Goal: Information Seeking & Learning: Compare options

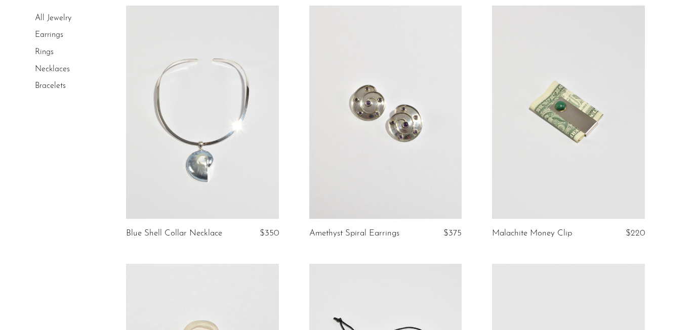
scroll to position [345, 0]
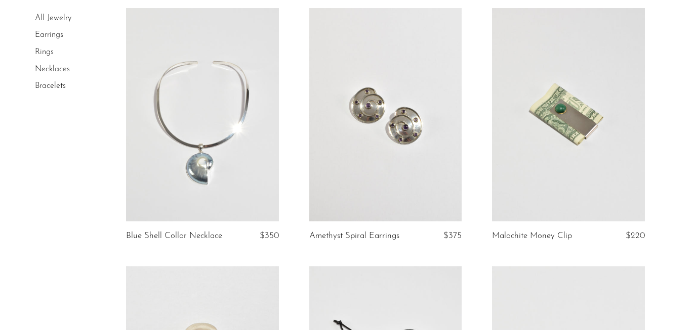
click at [232, 131] on link at bounding box center [202, 115] width 153 height 214
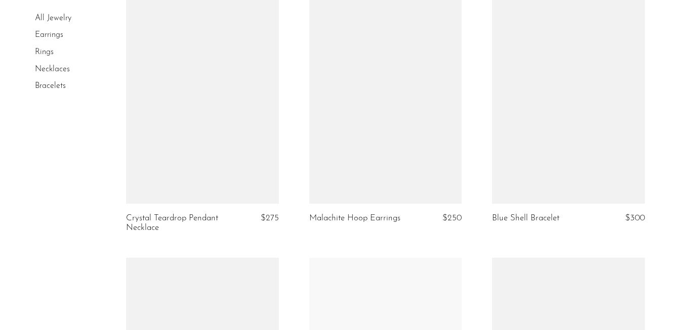
scroll to position [1677, 0]
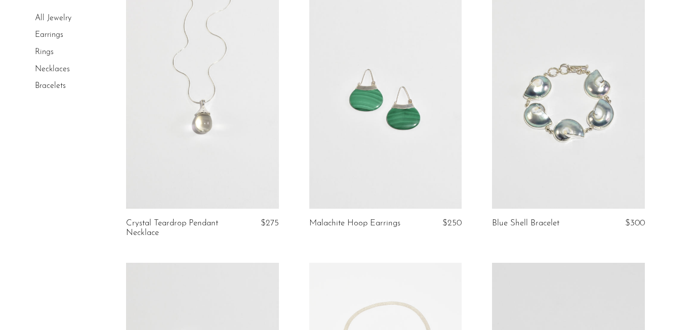
click at [552, 100] on link at bounding box center [568, 102] width 153 height 214
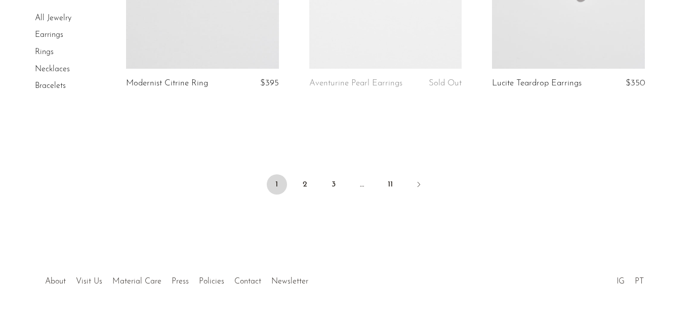
scroll to position [3166, 0]
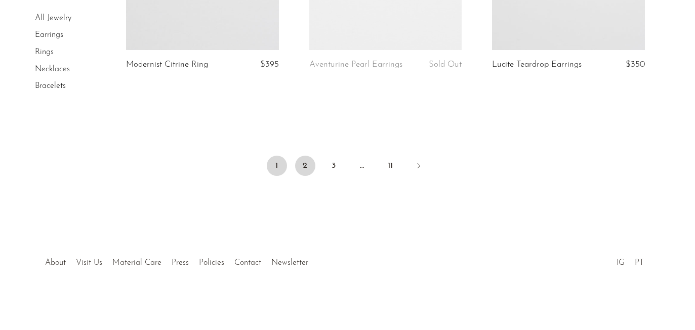
click at [298, 162] on link "2" at bounding box center [305, 166] width 20 height 20
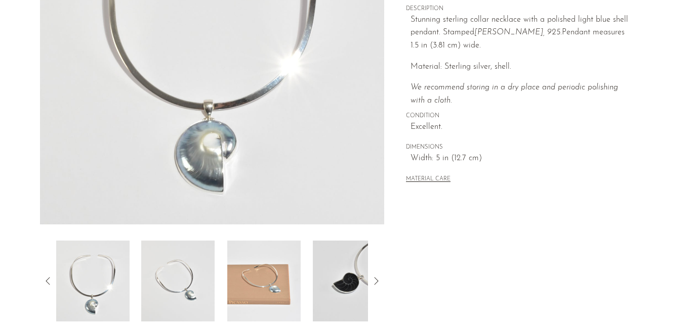
scroll to position [328, 0]
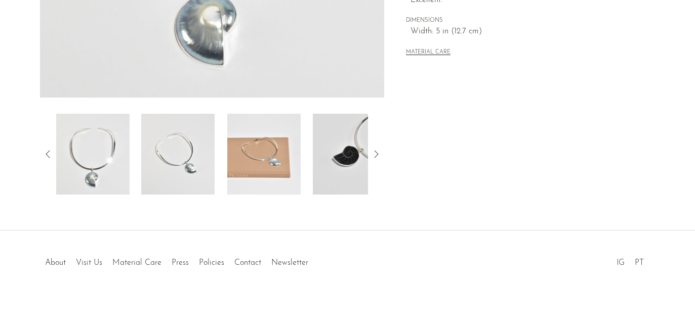
click at [277, 152] on img at bounding box center [263, 154] width 73 height 81
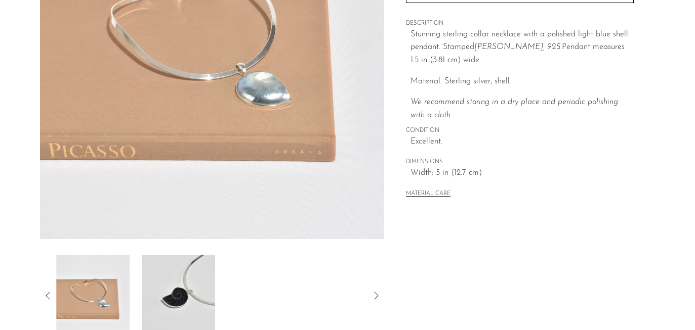
scroll to position [121, 0]
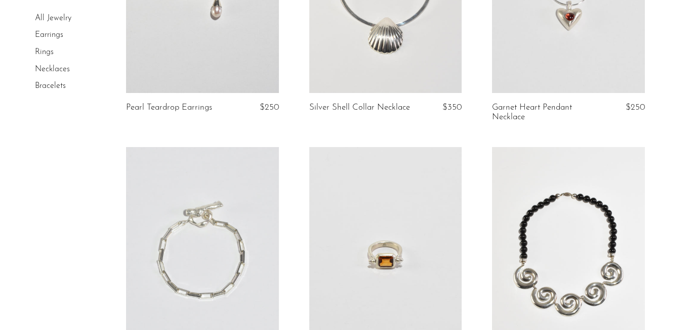
scroll to position [2772, 0]
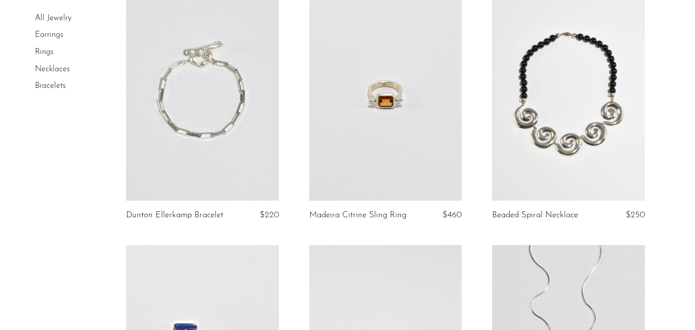
click at [225, 122] on link at bounding box center [202, 94] width 153 height 214
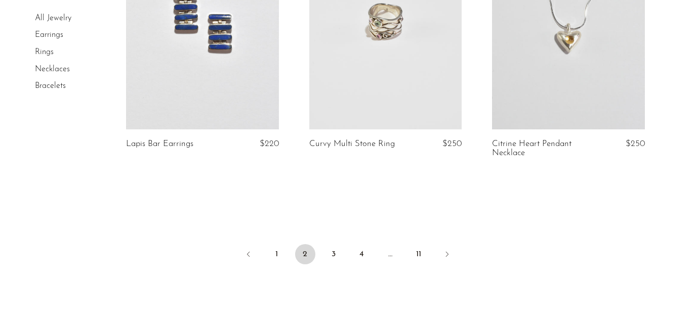
scroll to position [3182, 0]
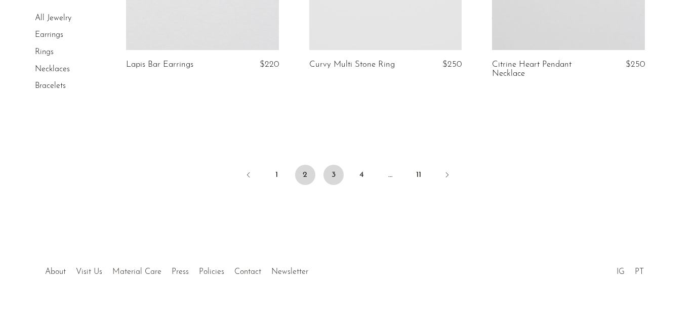
click at [333, 165] on link "3" at bounding box center [333, 175] width 20 height 20
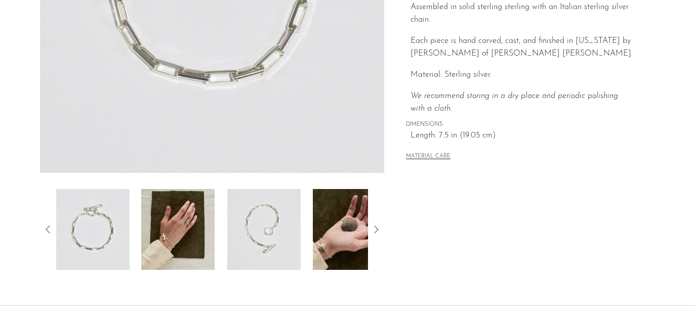
scroll to position [261, 0]
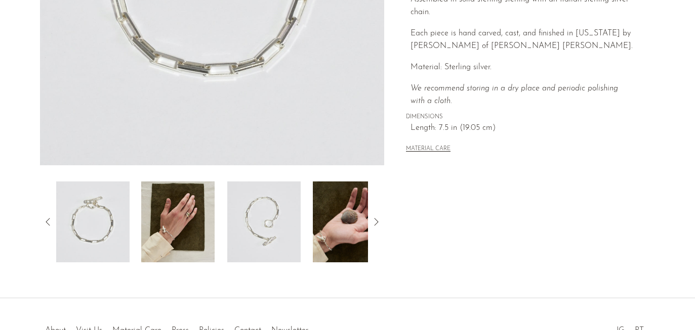
click at [351, 224] on img at bounding box center [349, 222] width 73 height 81
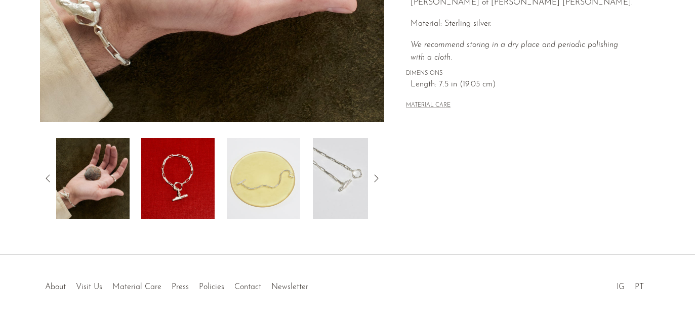
scroll to position [315, 0]
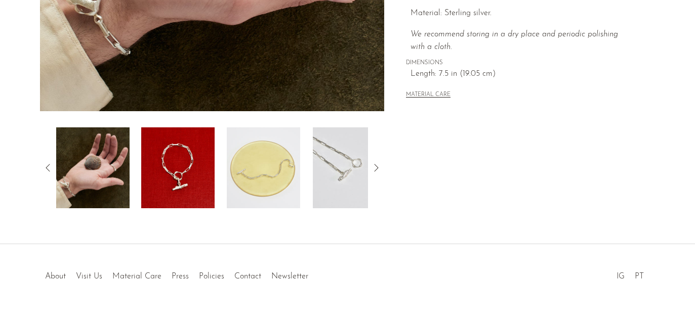
click at [103, 175] on img at bounding box center [92, 167] width 73 height 81
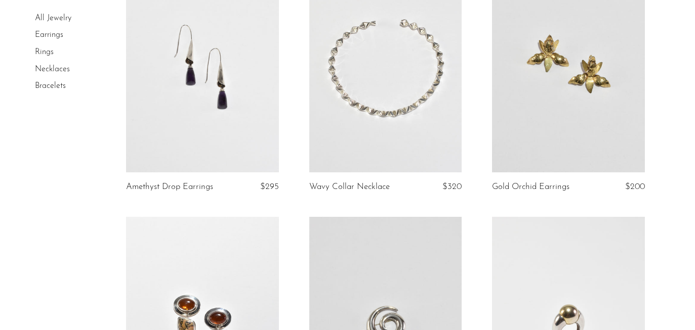
scroll to position [1448, 0]
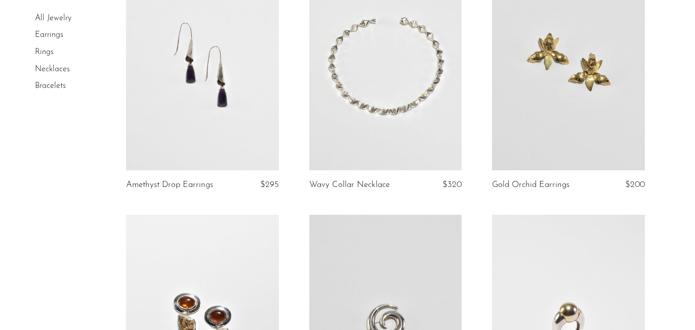
click at [533, 95] on link at bounding box center [568, 63] width 153 height 214
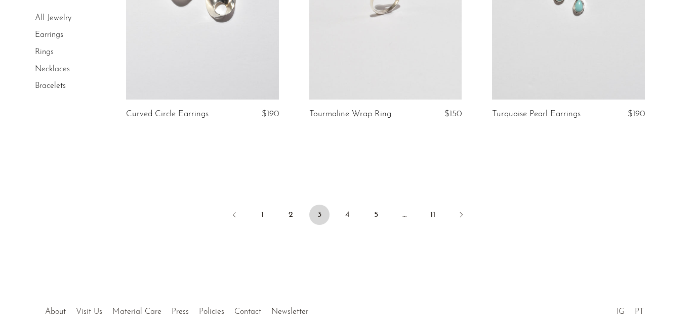
scroll to position [3125, 0]
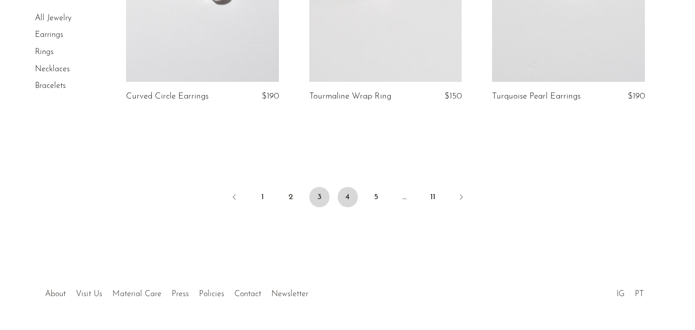
click at [346, 187] on link "4" at bounding box center [347, 197] width 20 height 20
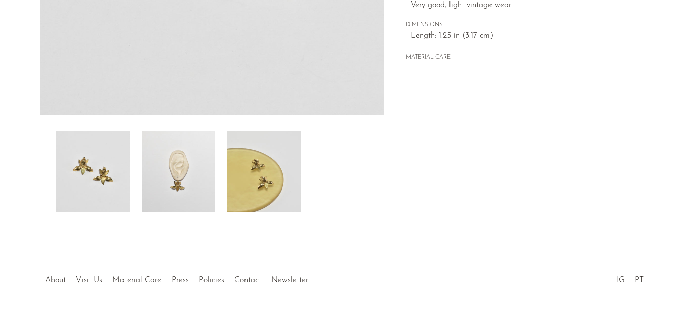
scroll to position [312, 0]
click at [175, 176] on img at bounding box center [178, 170] width 73 height 81
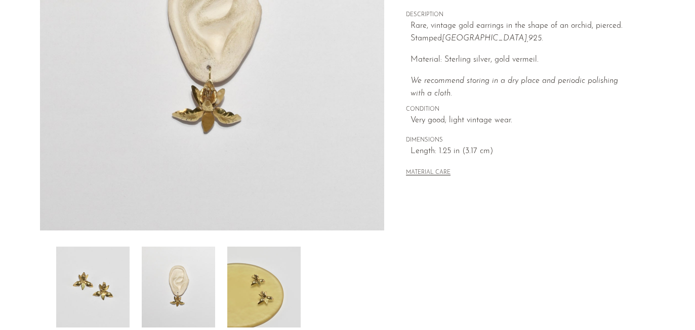
scroll to position [140, 0]
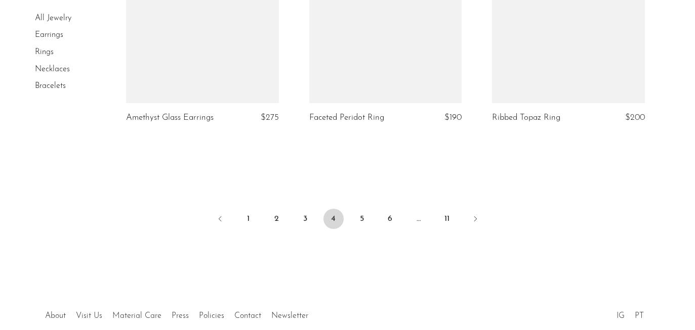
scroll to position [3123, 0]
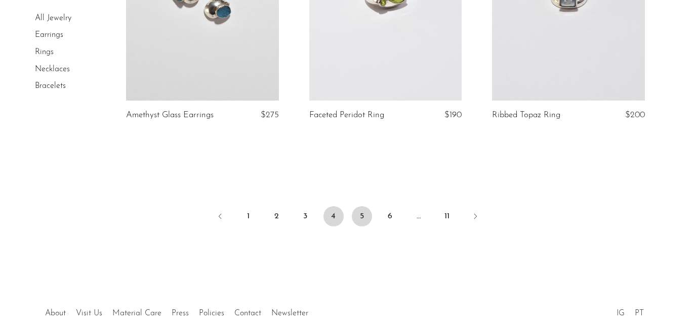
click at [359, 219] on link "5" at bounding box center [362, 216] width 20 height 20
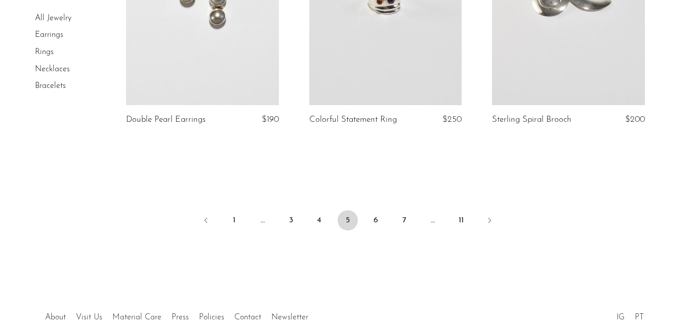
scroll to position [3157, 0]
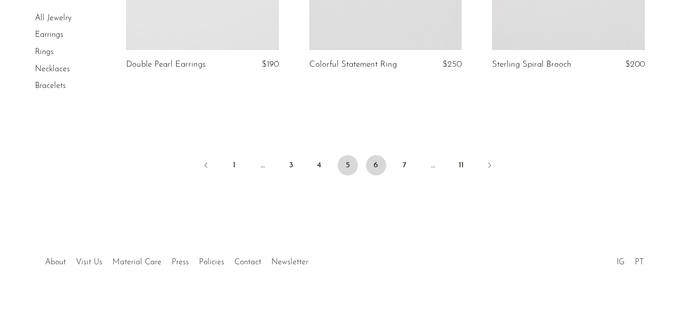
click at [373, 160] on link "6" at bounding box center [376, 165] width 20 height 20
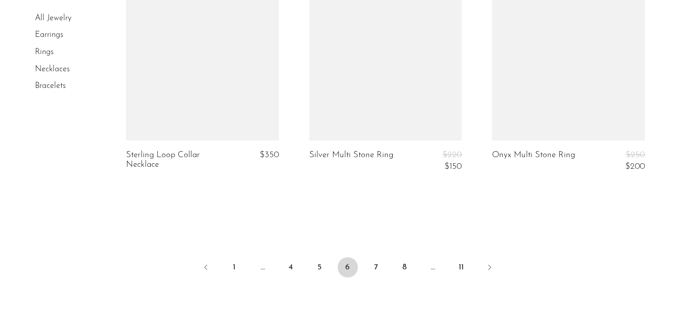
scroll to position [3186, 0]
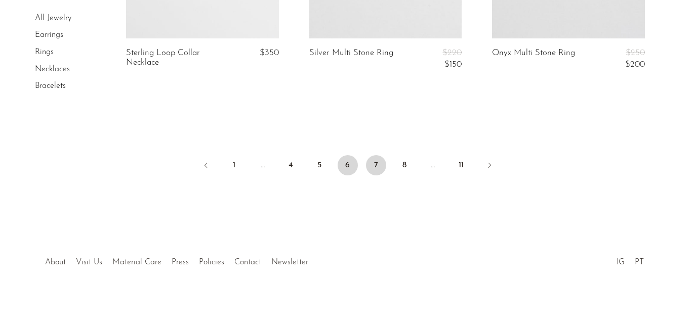
click at [375, 168] on link "7" at bounding box center [376, 165] width 20 height 20
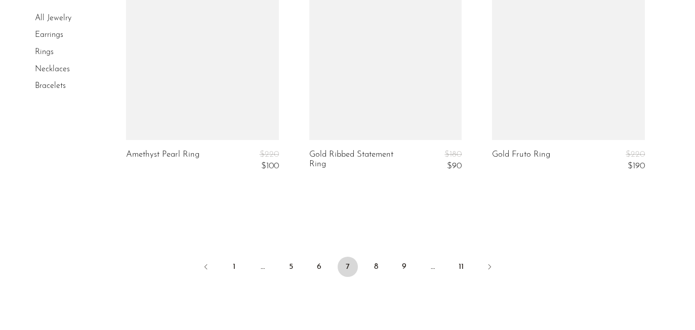
scroll to position [3203, 0]
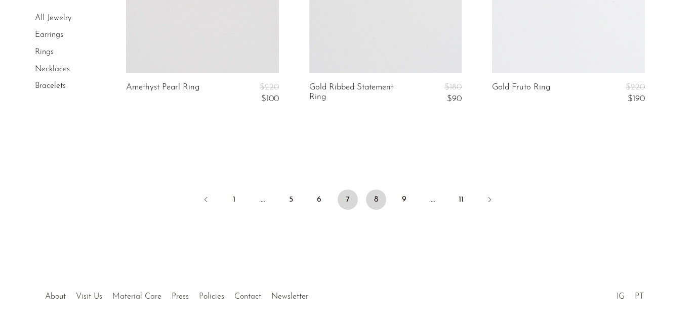
click at [377, 198] on link "8" at bounding box center [376, 200] width 20 height 20
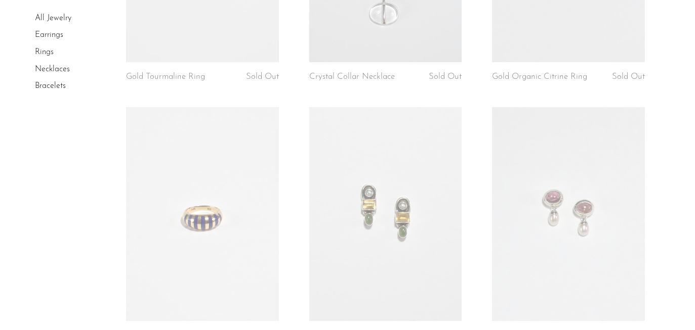
scroll to position [1528, 0]
